Goal: Task Accomplishment & Management: Use online tool/utility

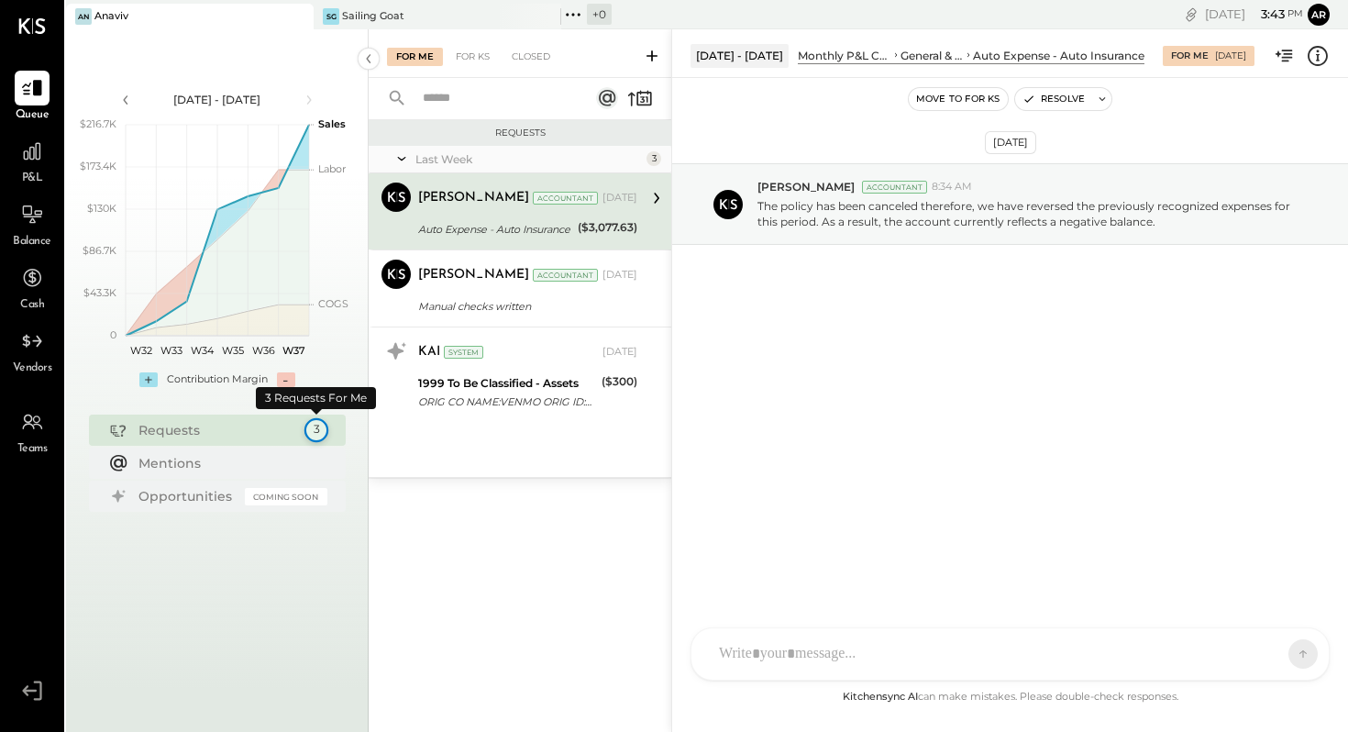
click at [314, 432] on div "3" at bounding box center [315, 430] width 24 height 24
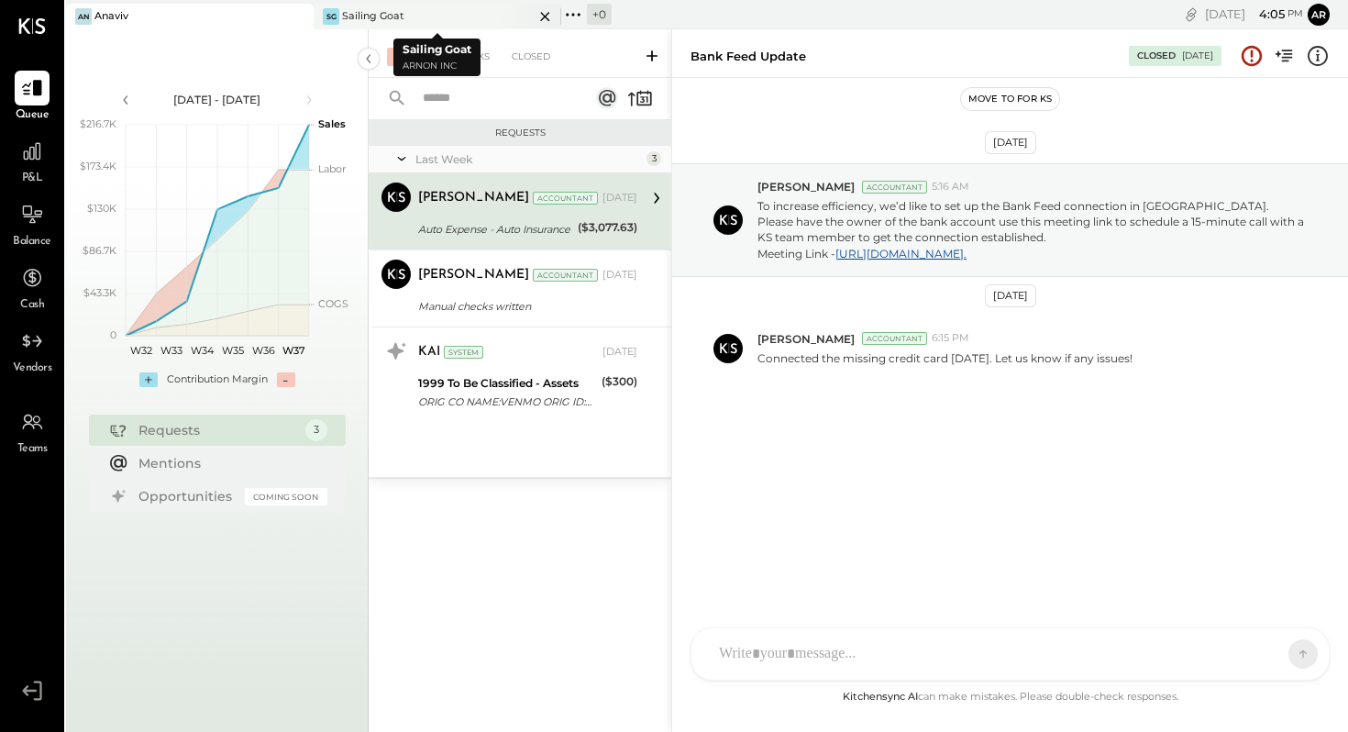
click at [391, 13] on div "Sailing Goat" at bounding box center [373, 16] width 62 height 15
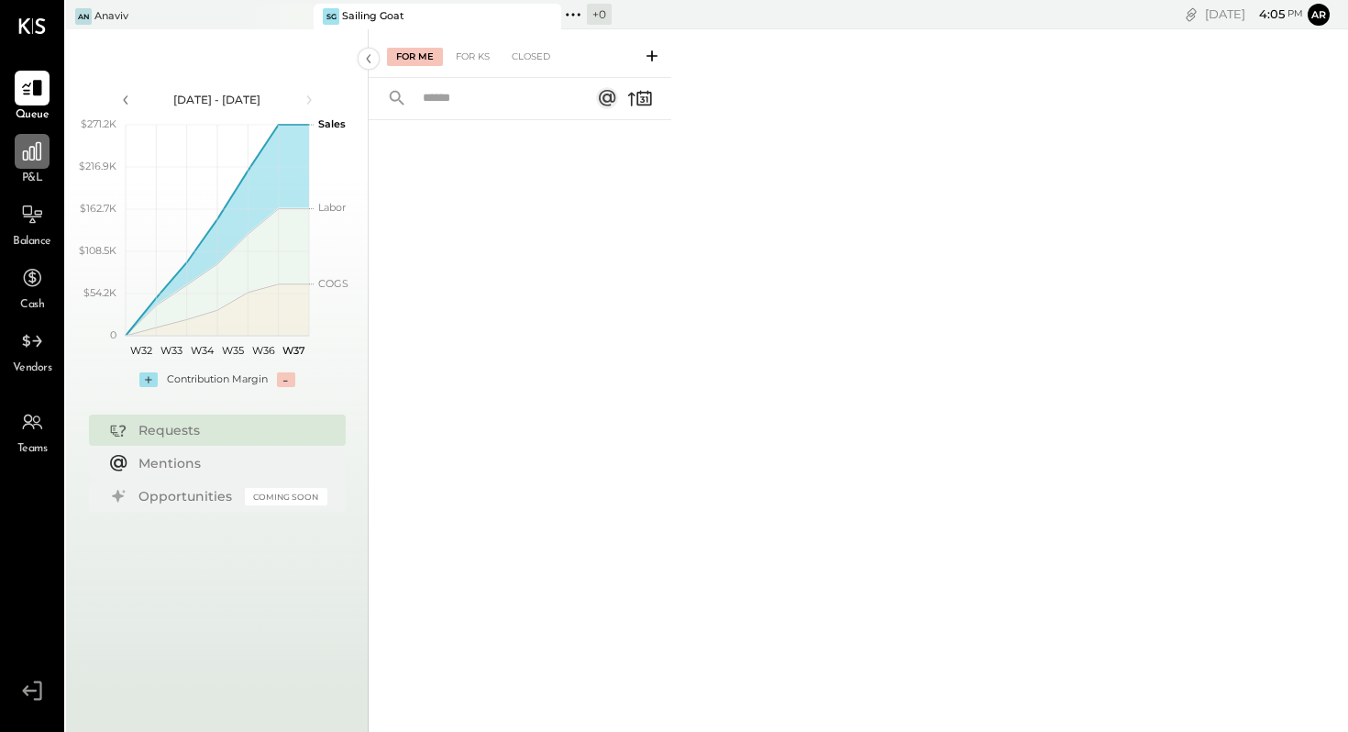
click at [39, 151] on icon at bounding box center [32, 151] width 24 height 24
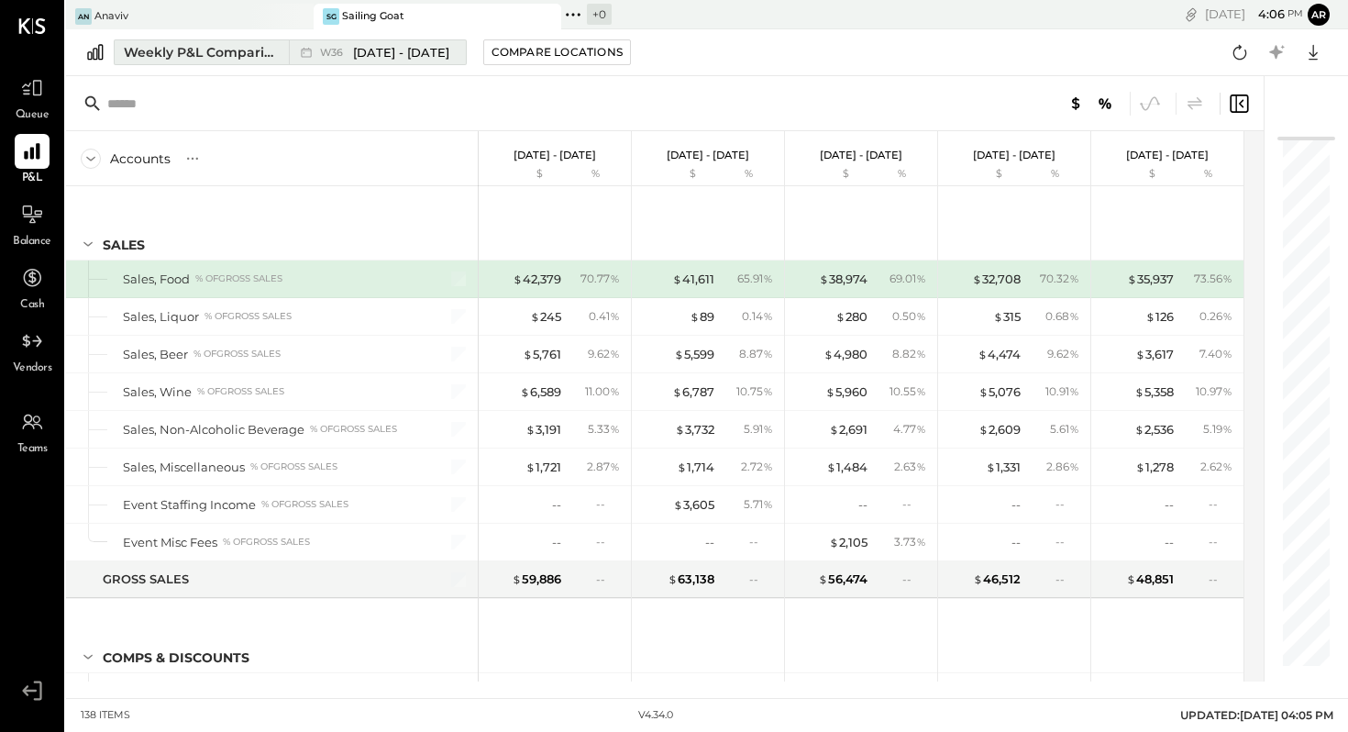
click at [392, 50] on span "[DATE] - [DATE]" at bounding box center [401, 52] width 96 height 17
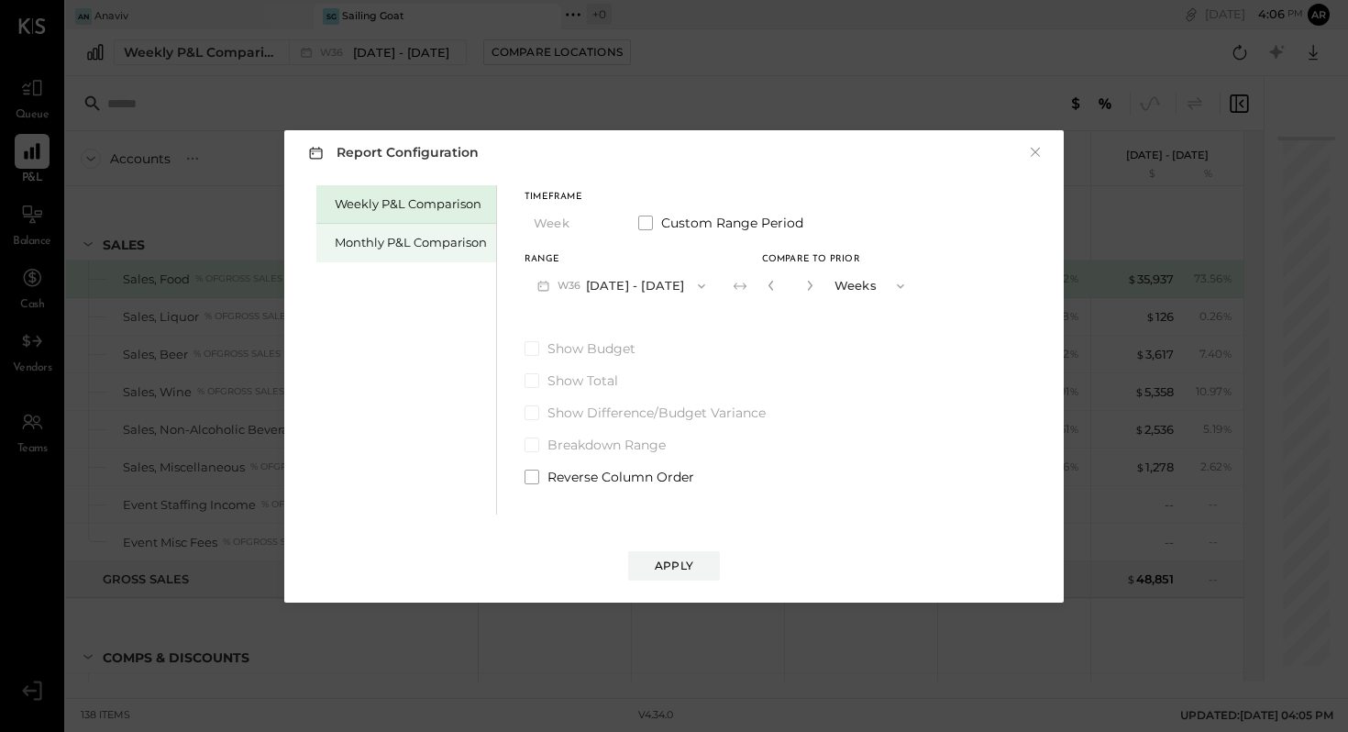
click at [399, 239] on div "Monthly P&L Comparison" at bounding box center [411, 242] width 152 height 17
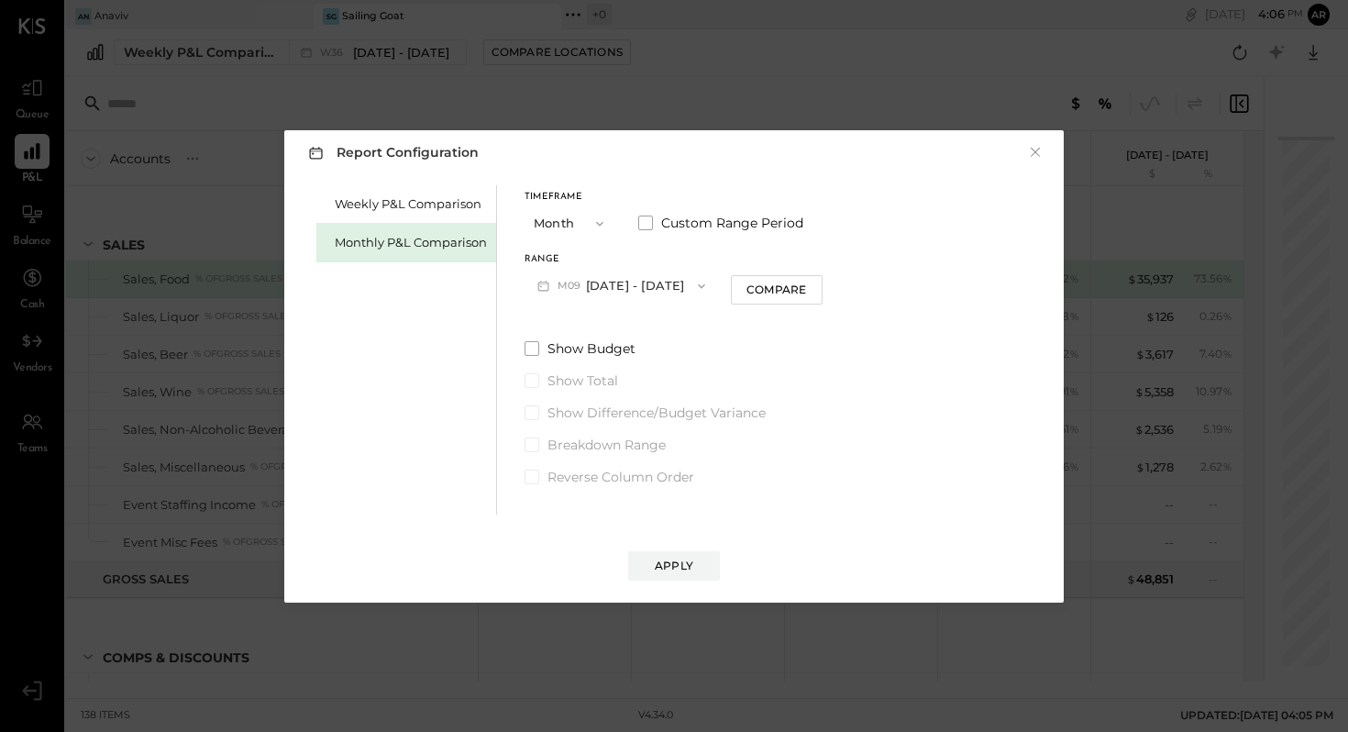
click at [650, 284] on button "M09 [DATE] - [DATE]" at bounding box center [620, 286] width 193 height 34
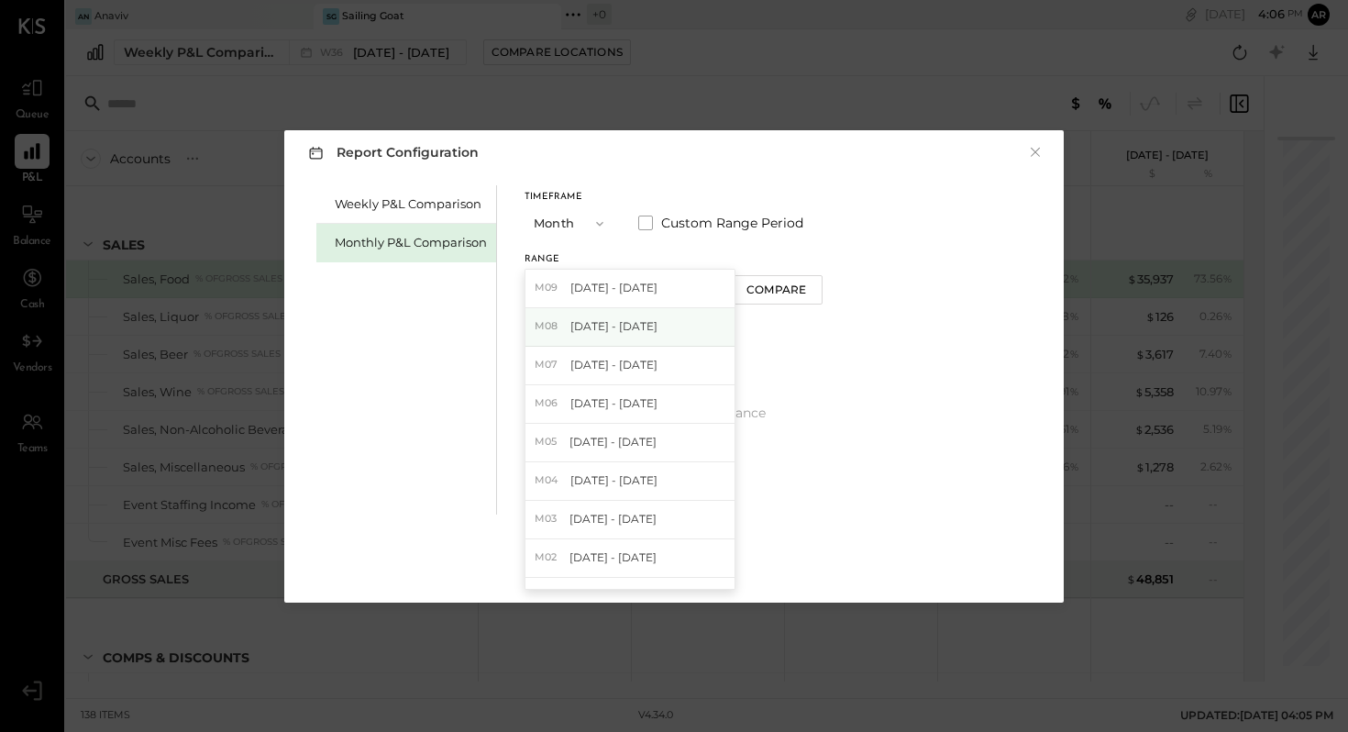
click at [630, 330] on span "[DATE] - [DATE]" at bounding box center [613, 326] width 87 height 16
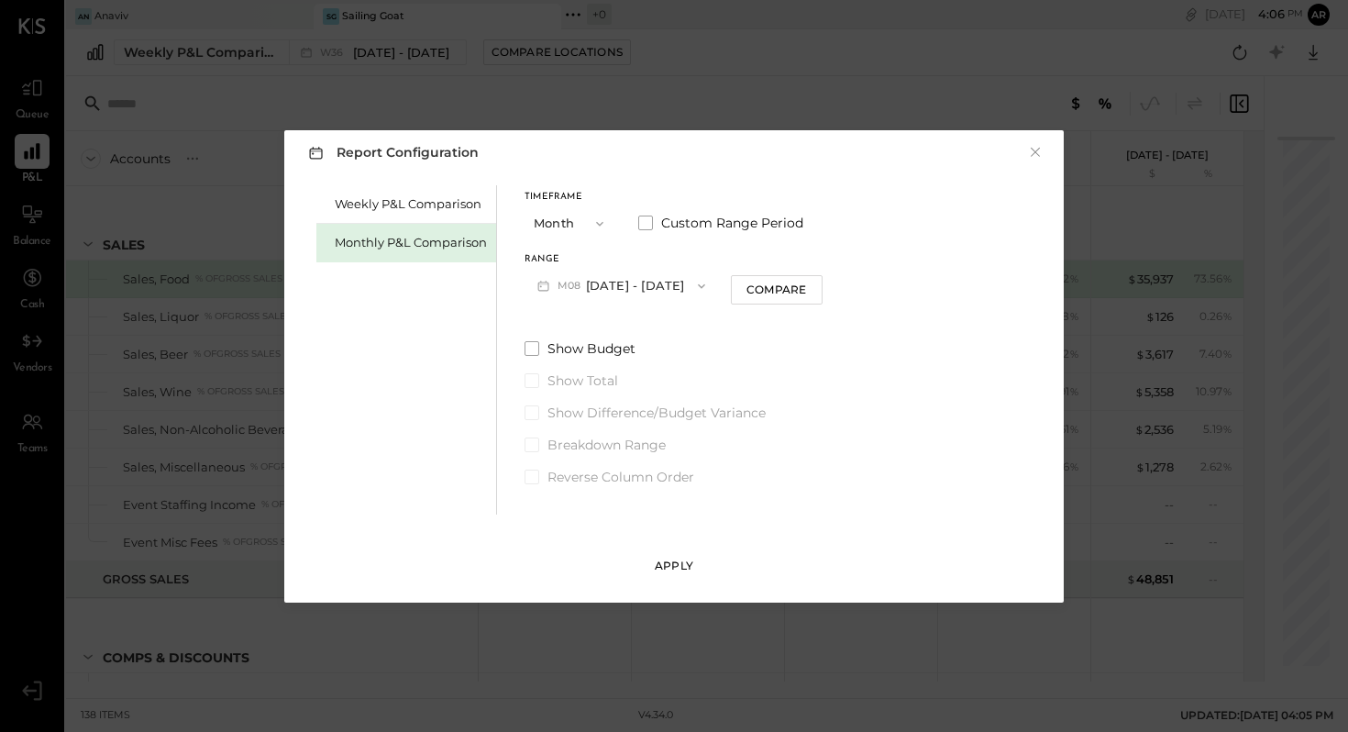
click at [673, 563] on div "Apply" at bounding box center [674, 565] width 39 height 16
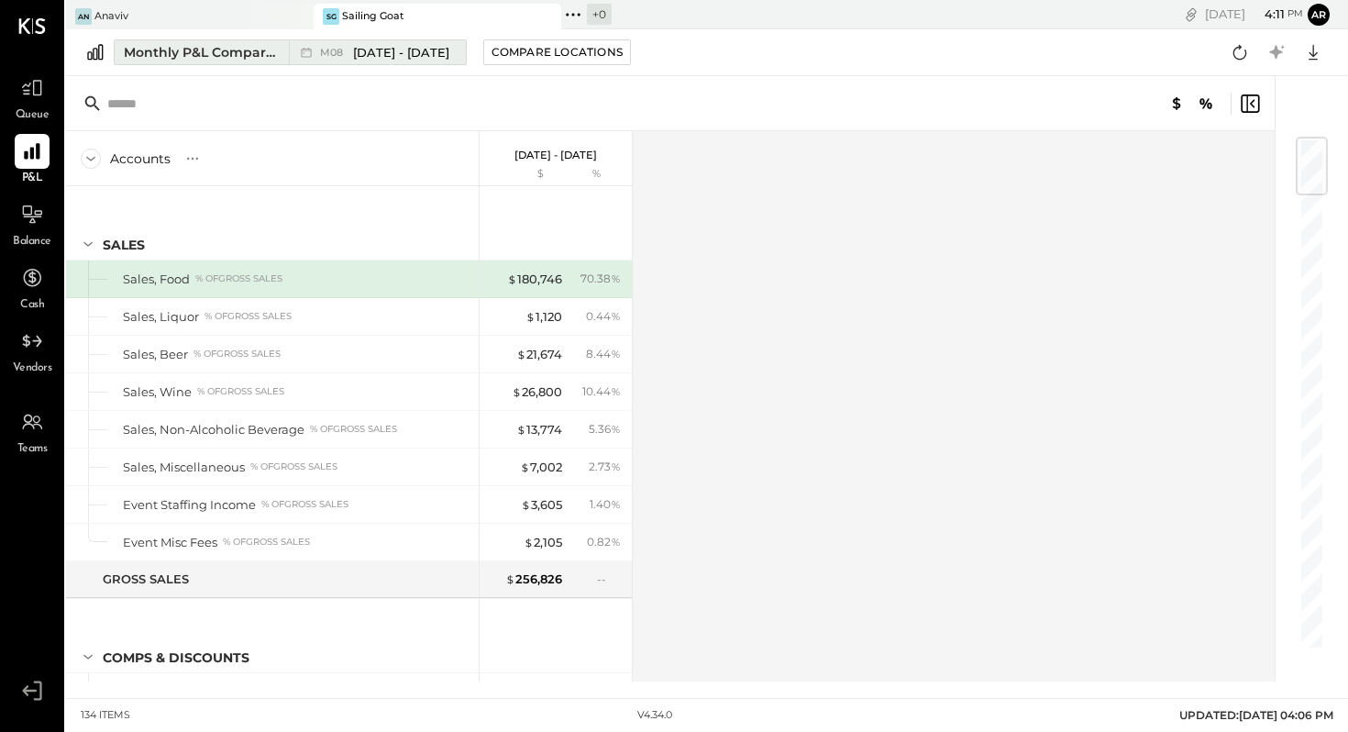
click at [357, 49] on span "[DATE] - [DATE]" at bounding box center [401, 52] width 96 height 17
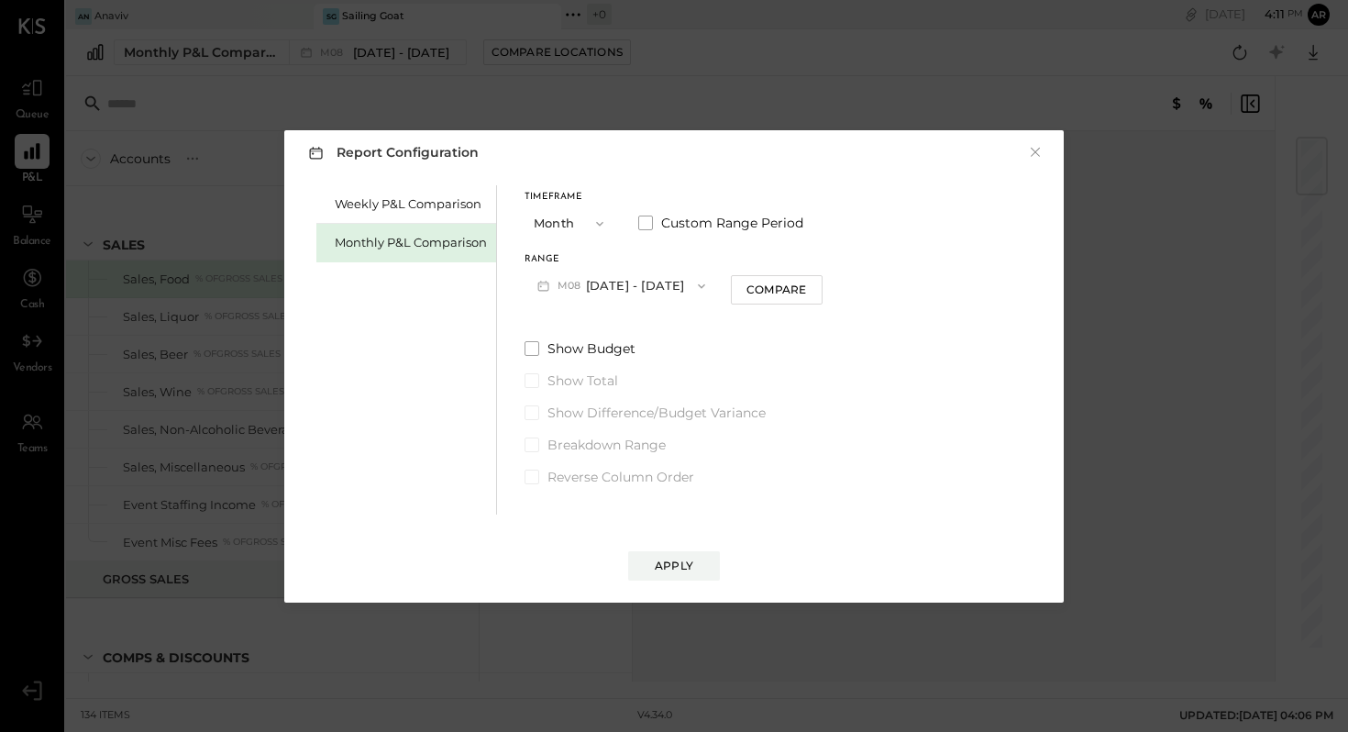
click at [596, 222] on icon "button" at bounding box center [599, 223] width 7 height 5
click at [552, 284] on span "YTD" at bounding box center [548, 288] width 18 height 12
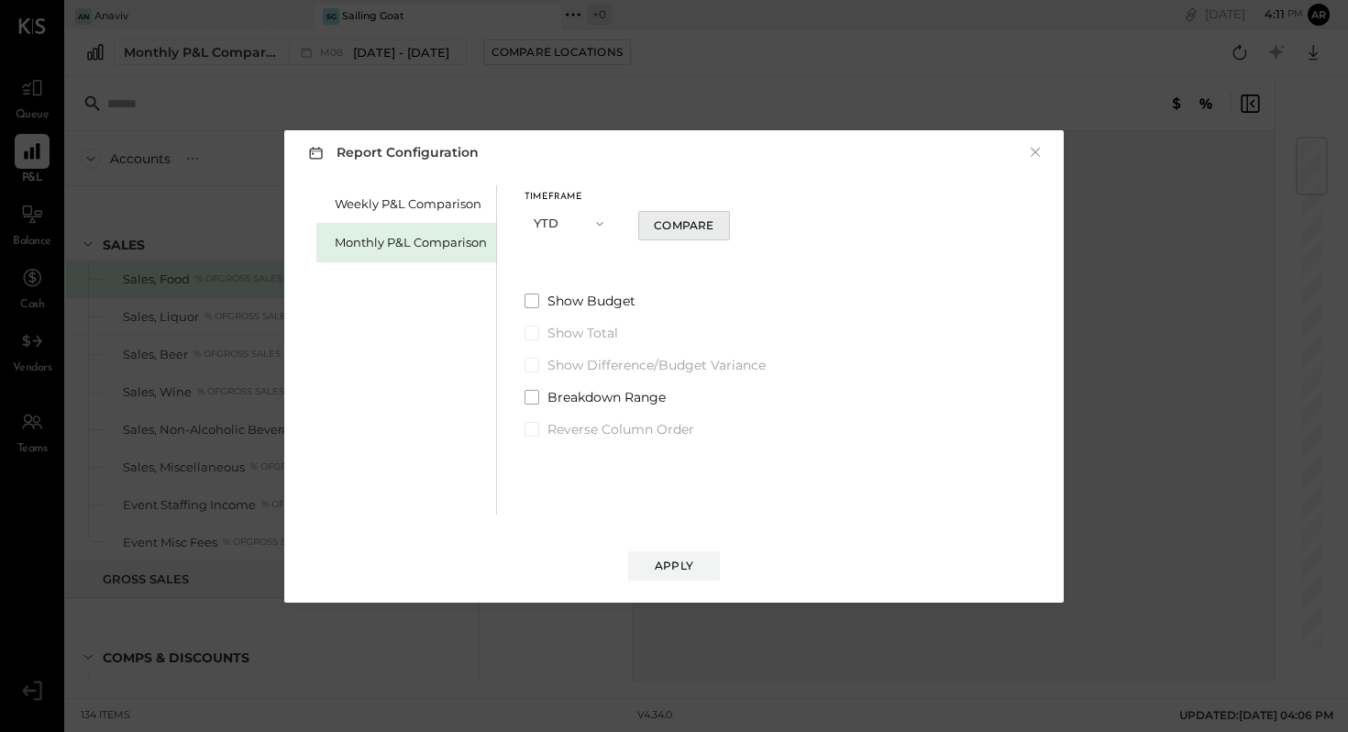
click at [679, 224] on div "Compare" at bounding box center [684, 225] width 60 height 16
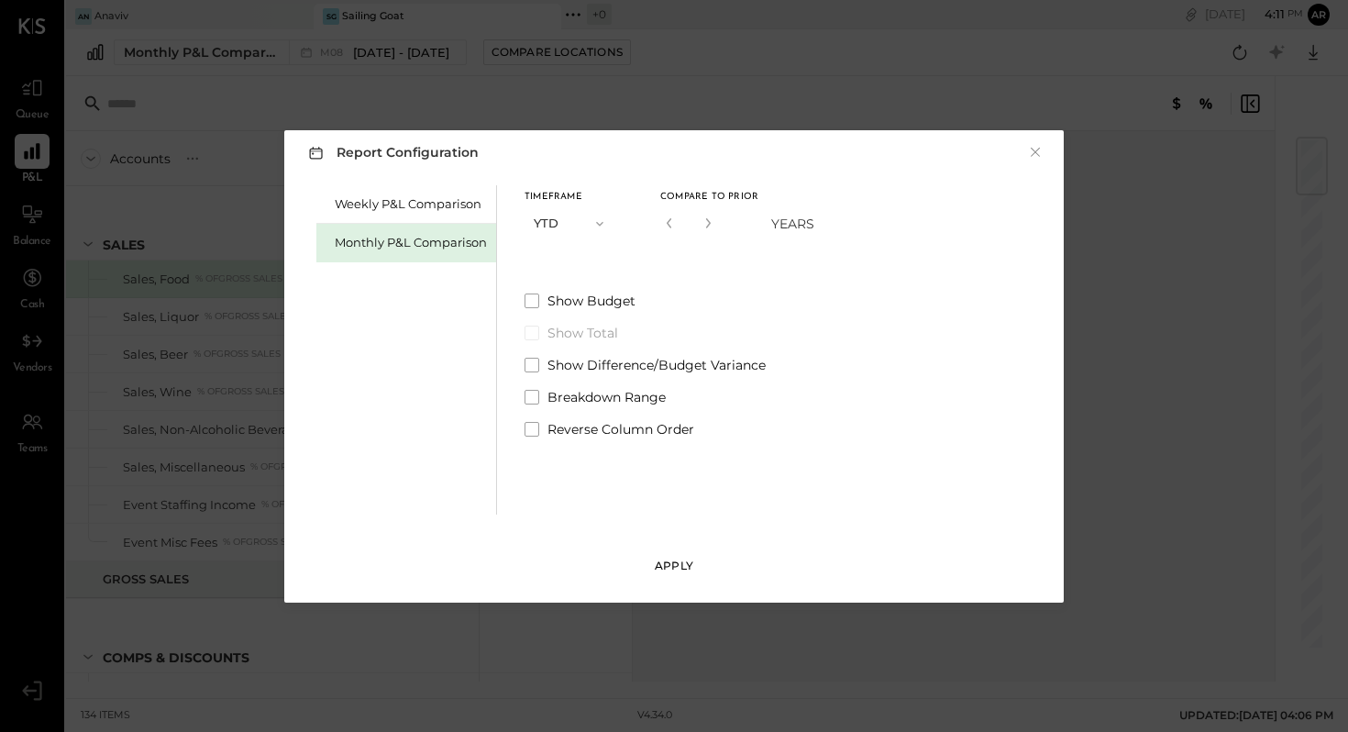
click at [680, 561] on div "Apply" at bounding box center [674, 565] width 39 height 16
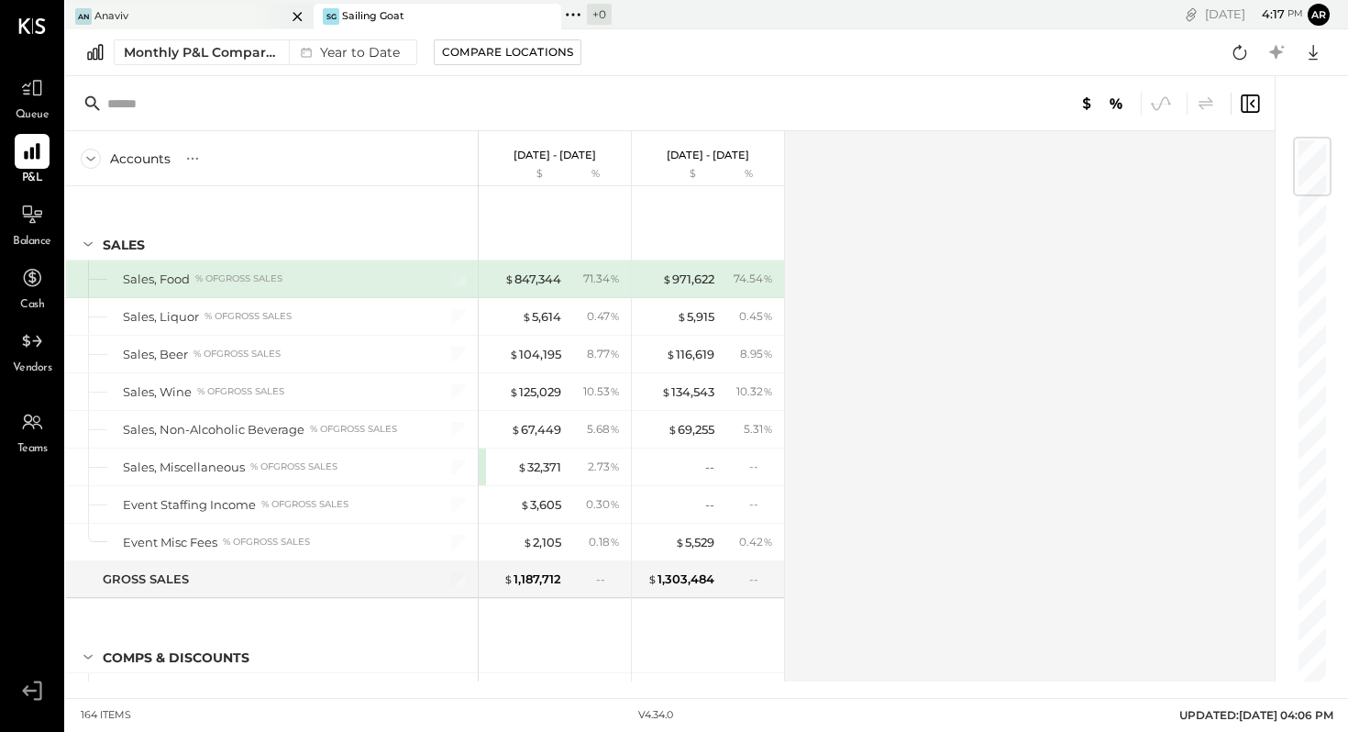
click at [138, 12] on div "An Anaviv" at bounding box center [176, 16] width 220 height 17
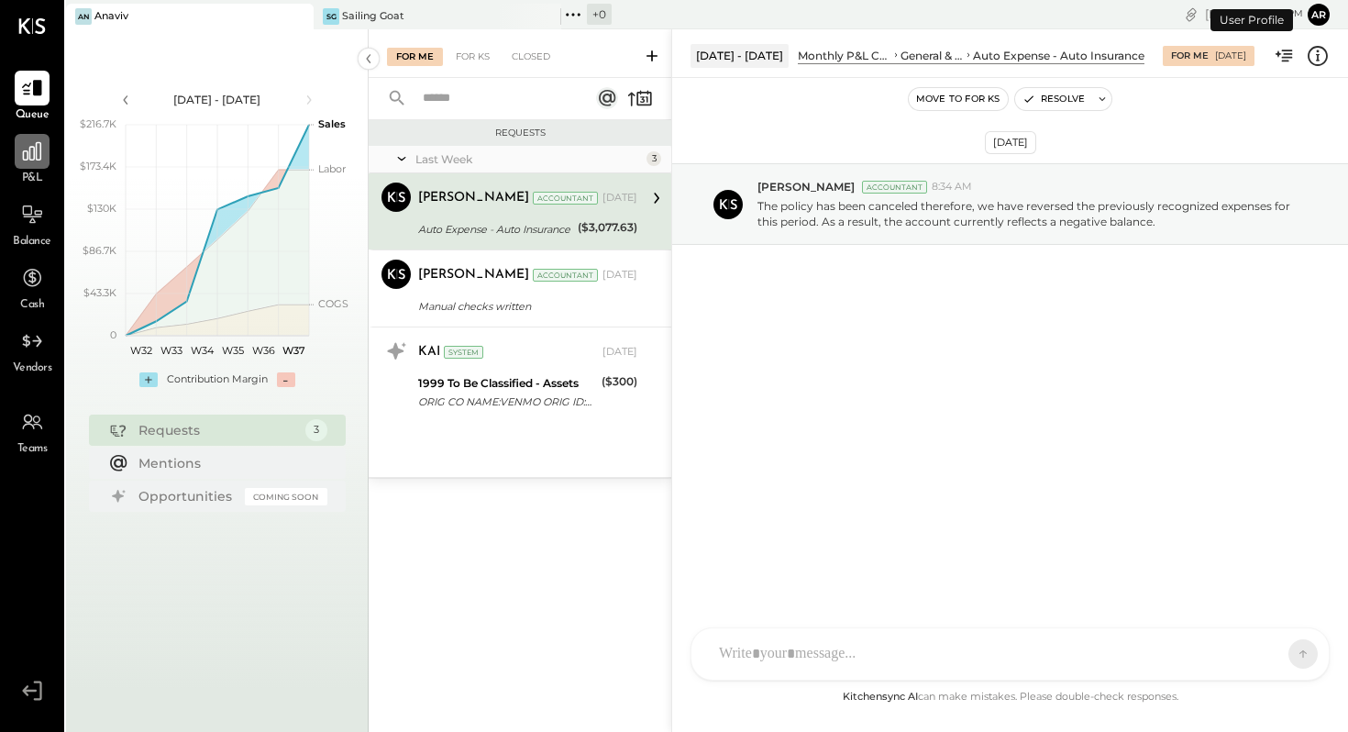
click at [27, 151] on icon at bounding box center [32, 151] width 18 height 18
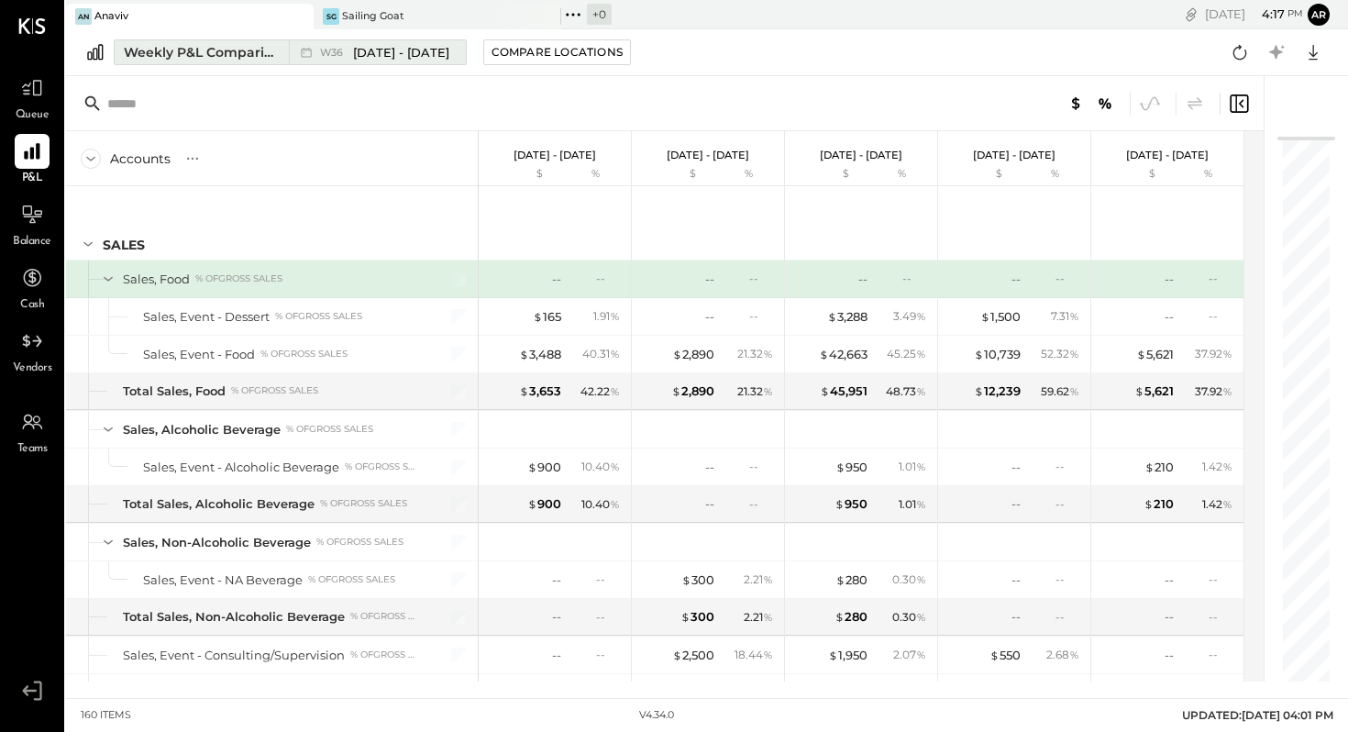
click at [403, 48] on span "[DATE] - [DATE]" at bounding box center [401, 52] width 96 height 17
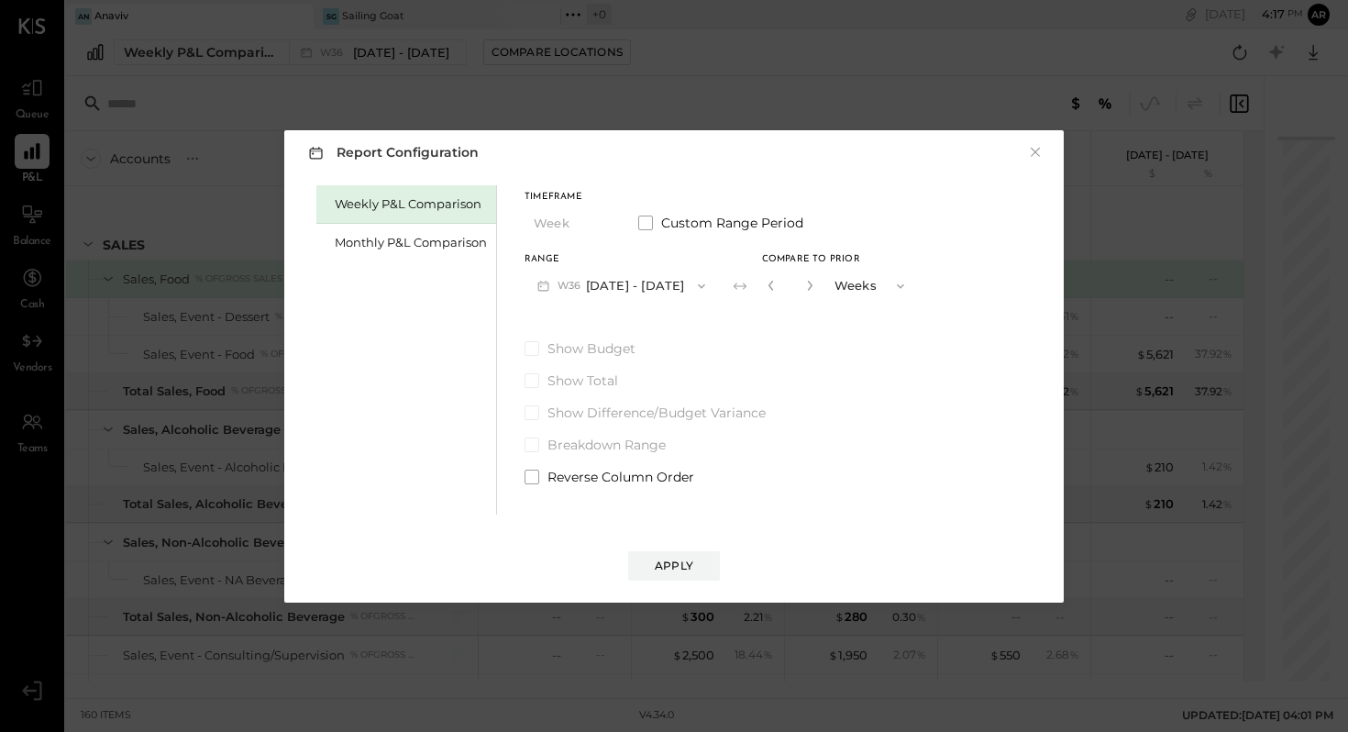
click at [591, 281] on button "W36 [DATE] - [DATE]" at bounding box center [620, 286] width 193 height 34
click at [436, 251] on div "Monthly P&L Comparison" at bounding box center [406, 243] width 180 height 39
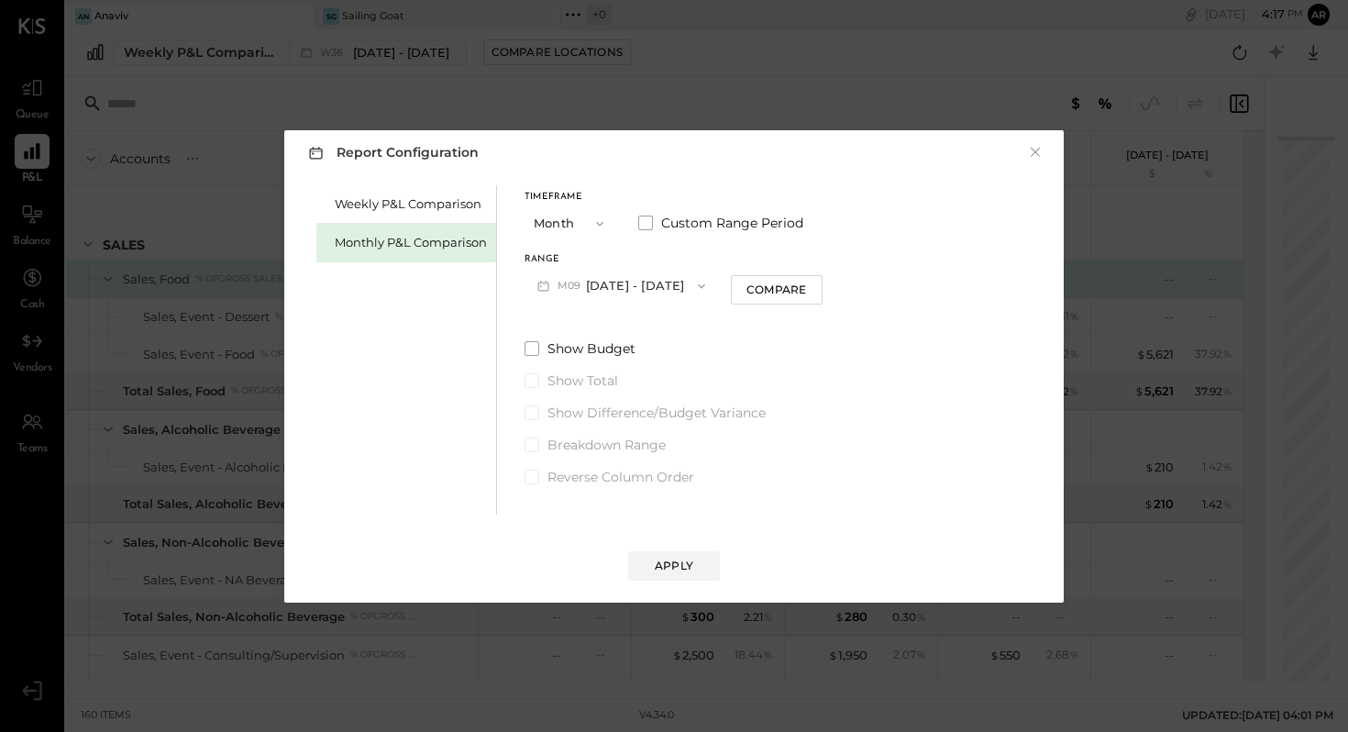
click at [634, 282] on button "M09 [DATE] - [DATE]" at bounding box center [620, 286] width 193 height 34
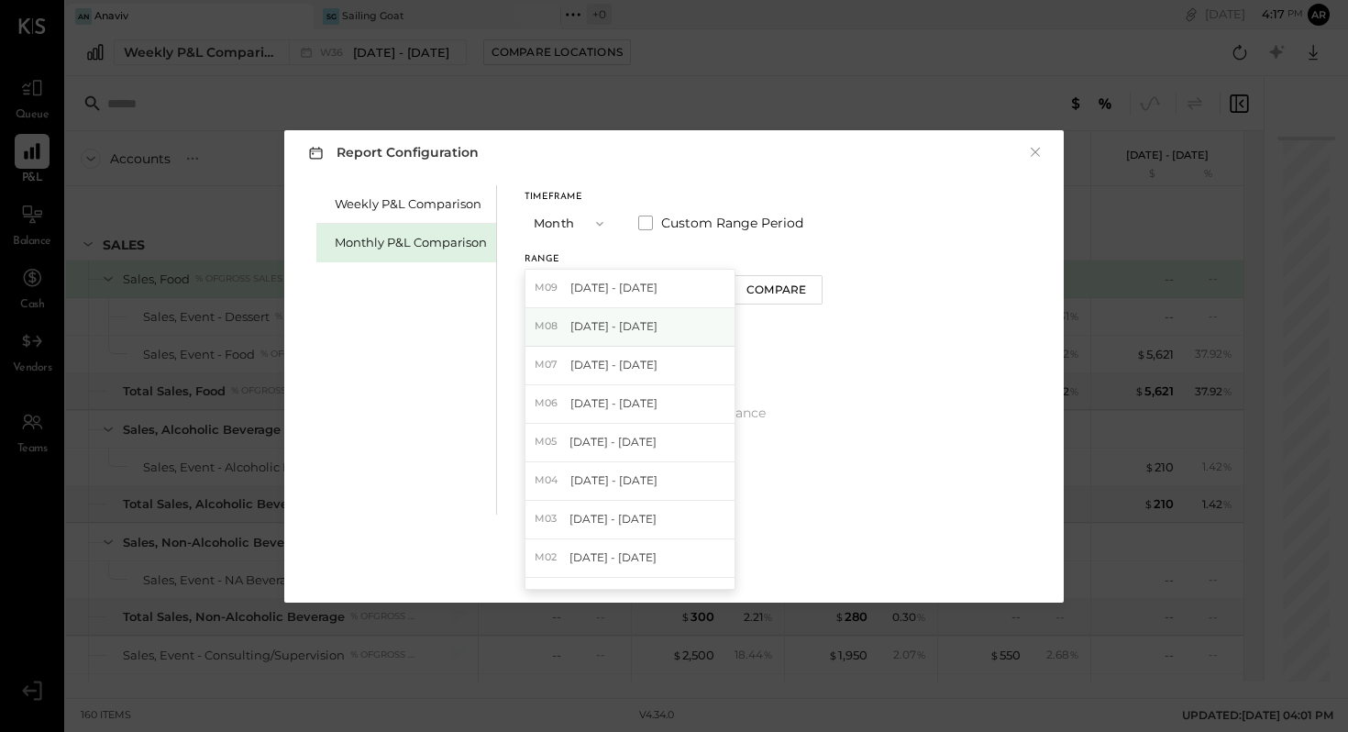
click at [614, 319] on span "[DATE] - [DATE]" at bounding box center [613, 326] width 87 height 16
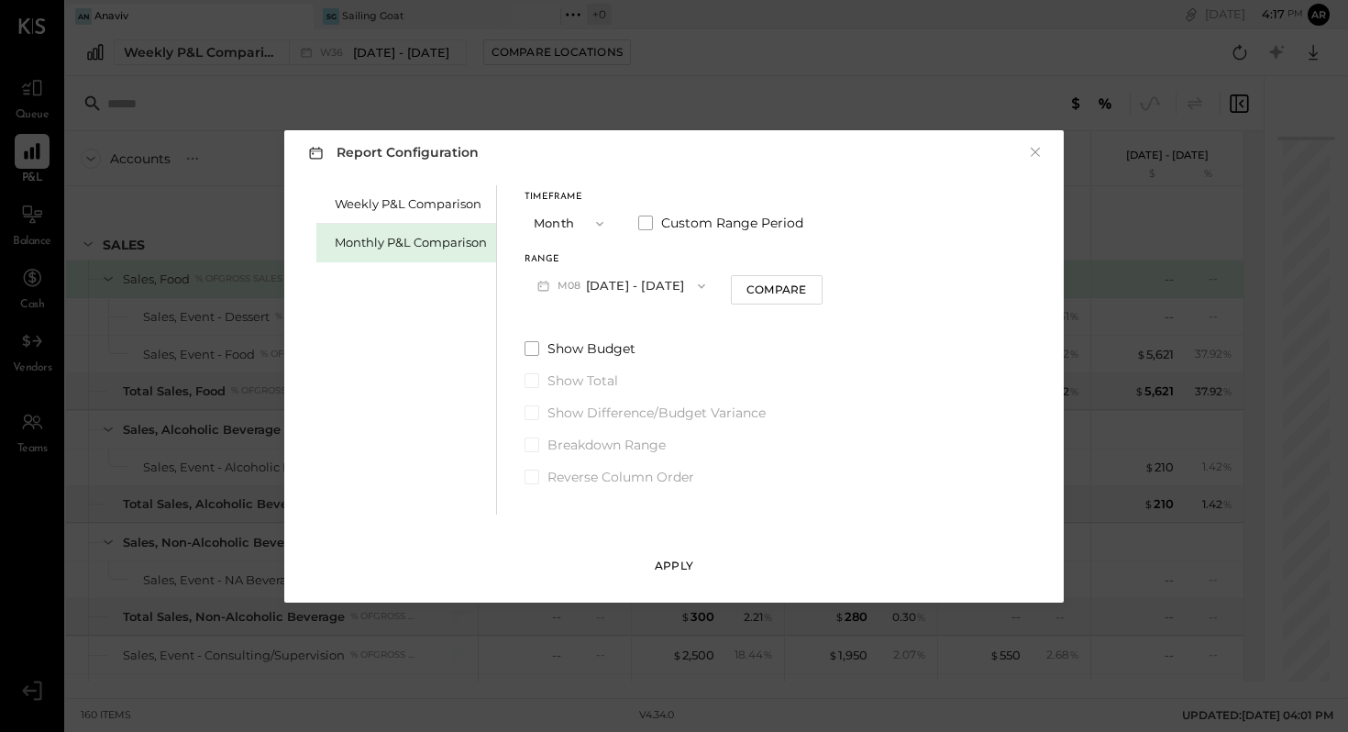
click at [676, 566] on div "Apply" at bounding box center [674, 565] width 39 height 16
